Goal: Information Seeking & Learning: Understand process/instructions

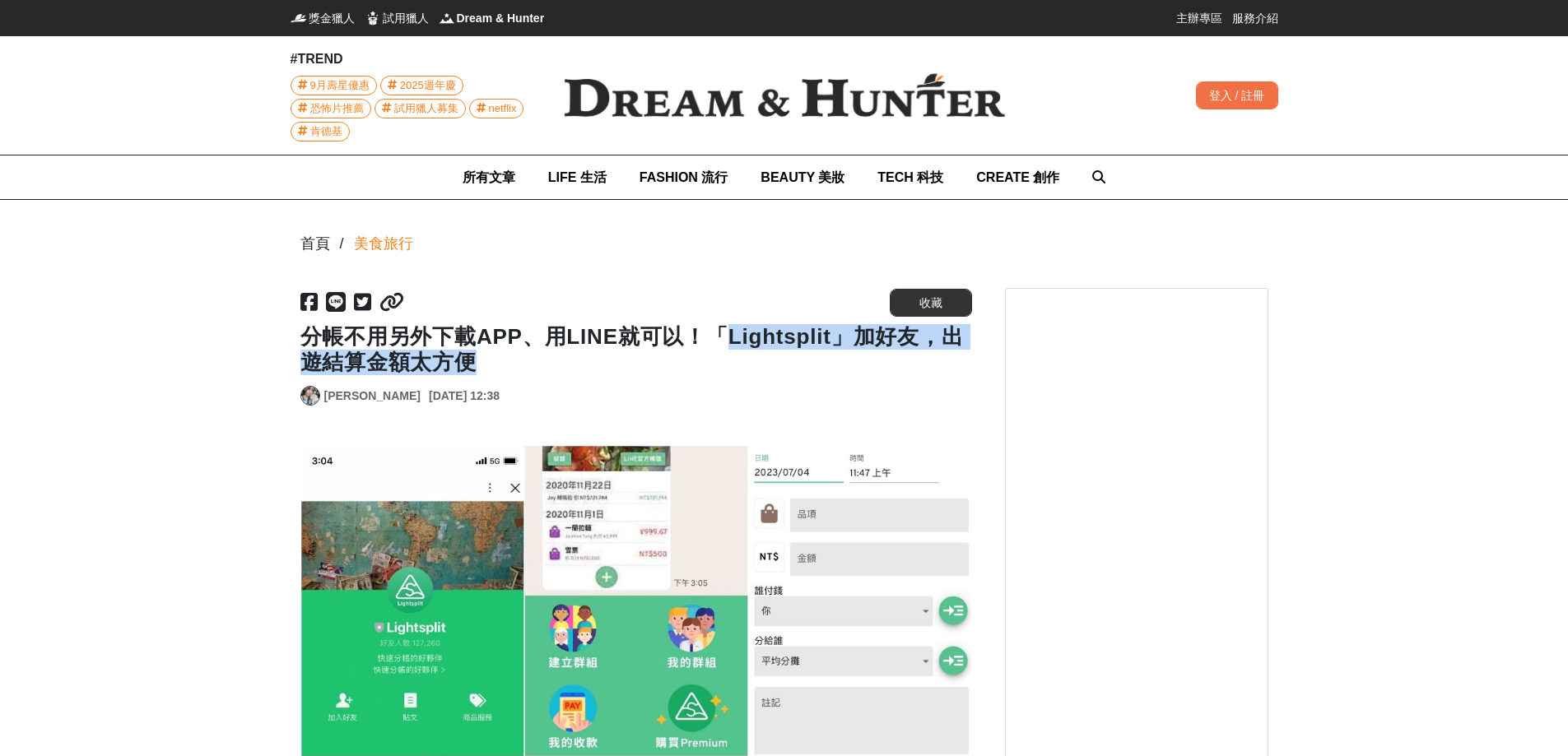
drag, startPoint x: 722, startPoint y: 339, endPoint x: 790, endPoint y: 359, distance: 70.9
click at [790, 359] on h1 "分帳不用另外下載APP、用LINE就可以！「Lightsplit」加好友，出遊結算金額太方便" at bounding box center [636, 350] width 672 height 51
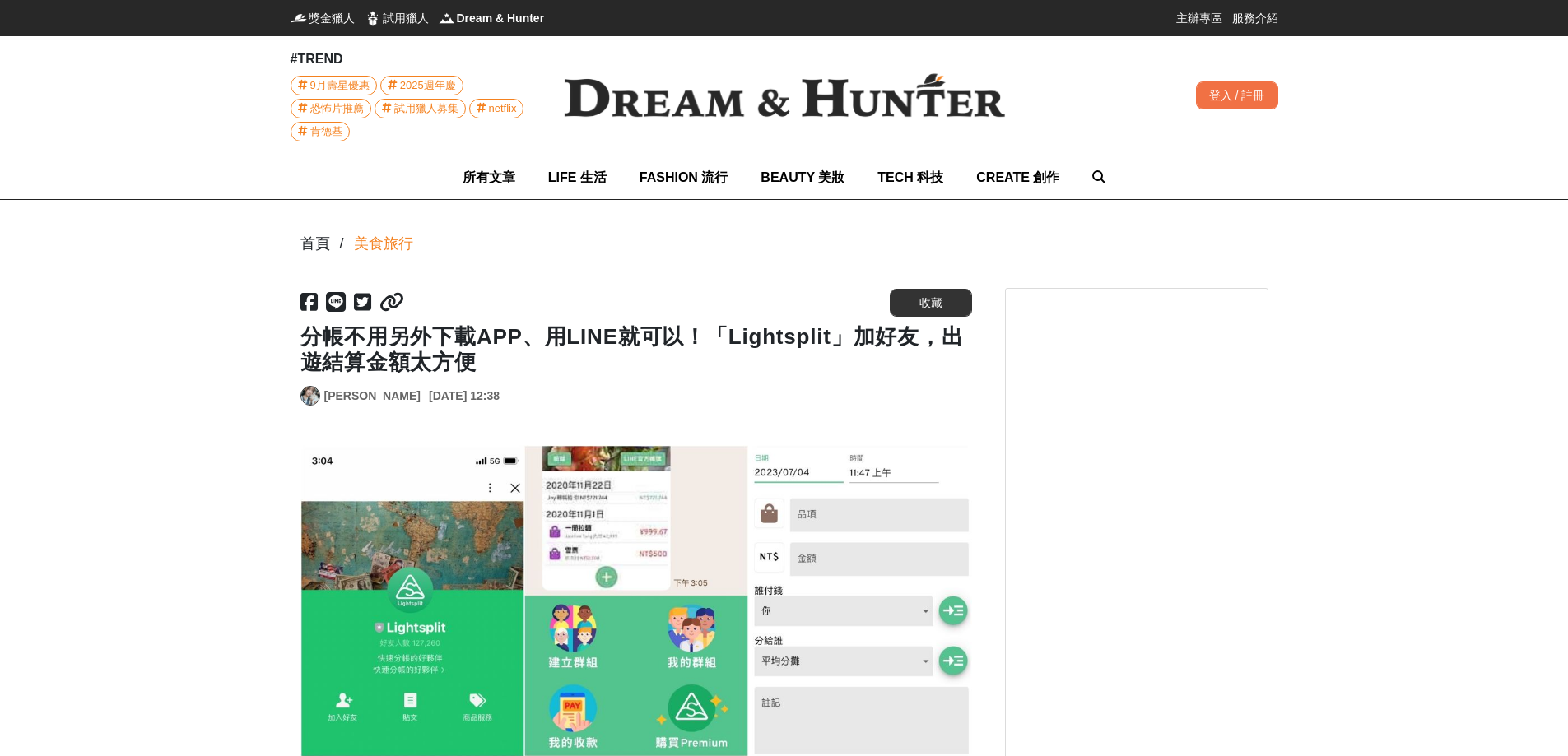
drag, startPoint x: 723, startPoint y: 334, endPoint x: 807, endPoint y: 350, distance: 85.5
click at [807, 350] on h1 "分帳不用另外下載APP、用LINE就可以！「Lightsplit」加好友，出遊結算金額太方便" at bounding box center [636, 350] width 672 height 51
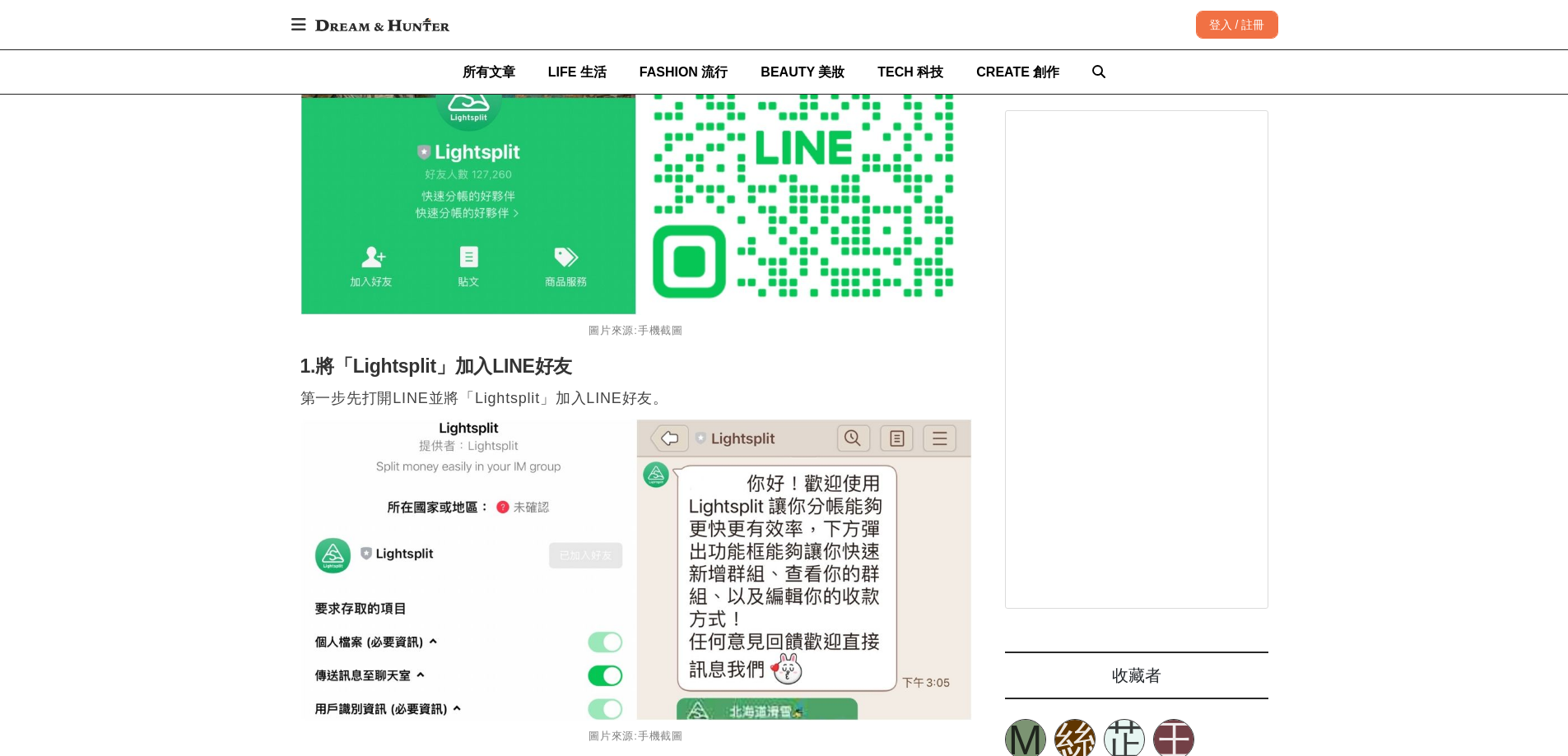
scroll to position [1316, 0]
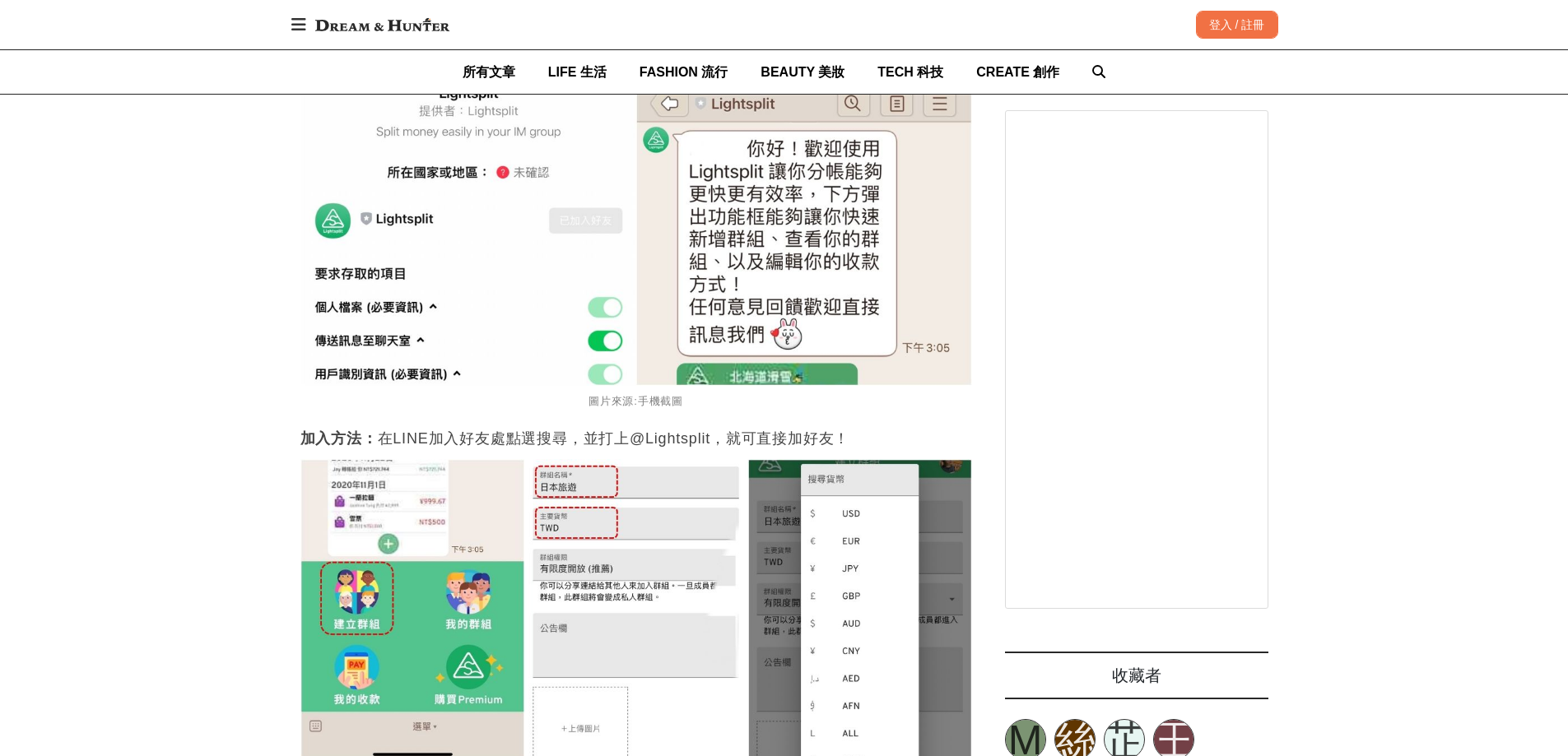
scroll to position [1645, 0]
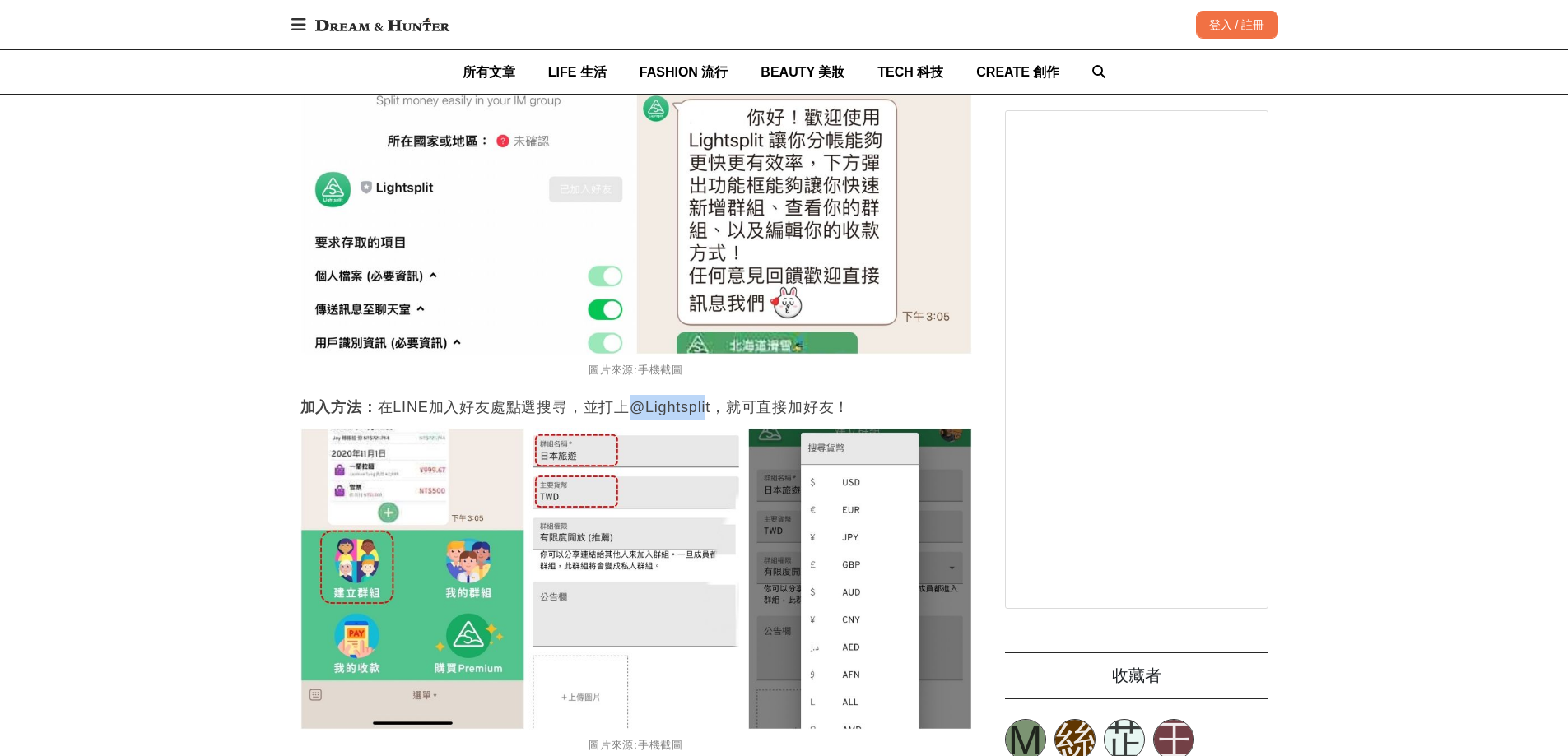
drag, startPoint x: 623, startPoint y: 412, endPoint x: 704, endPoint y: 411, distance: 81.0
click at [704, 411] on p "加入方法： 在LINE加入好友處點選搜尋，並打上@Lightsplit，就可直接加好友！" at bounding box center [636, 406] width 672 height 24
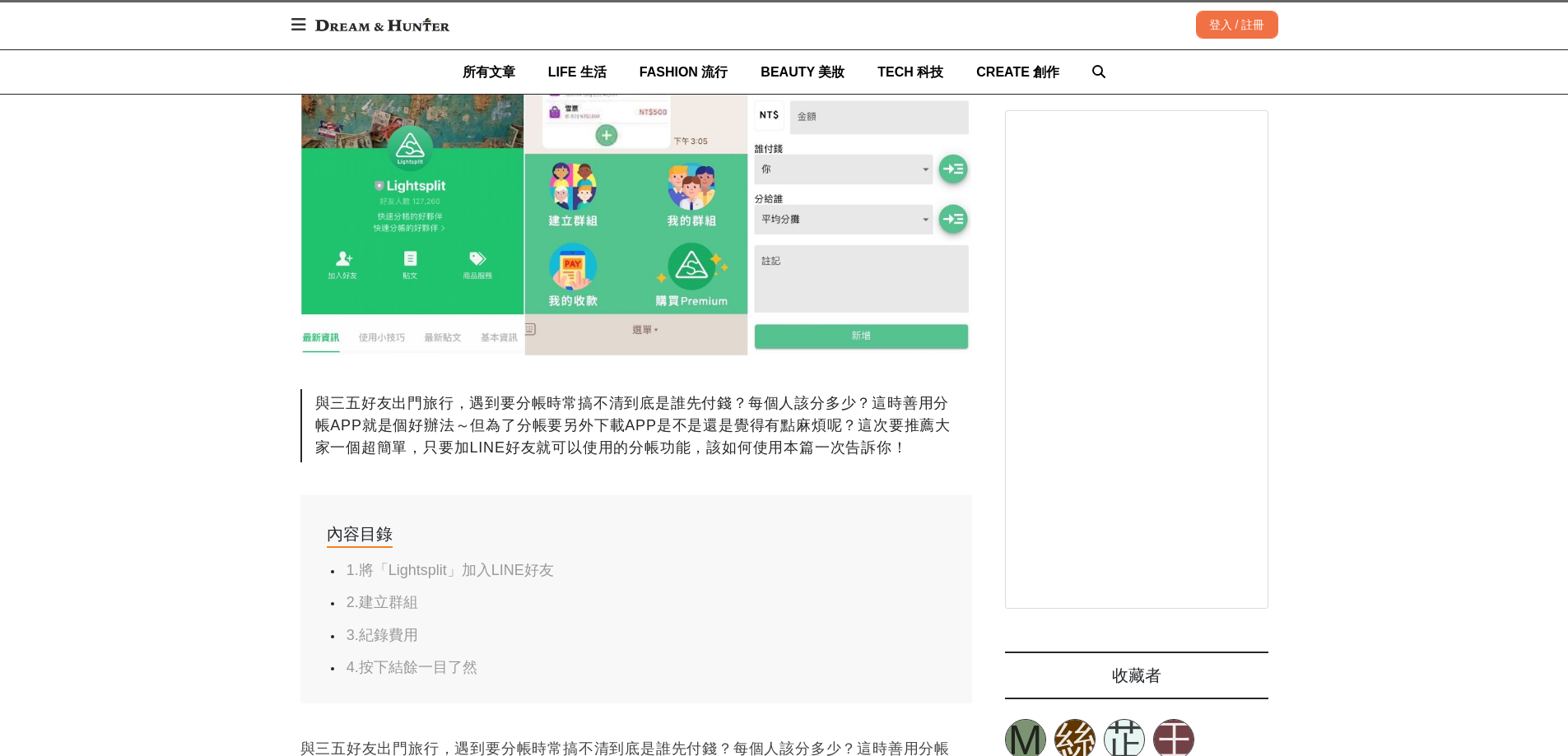
scroll to position [412, 0]
